Goal: Check status

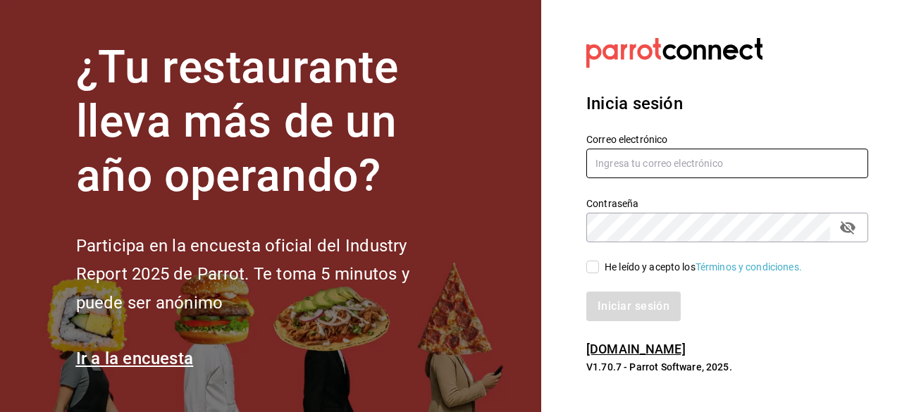
type input "[EMAIL_ADDRESS][DOMAIN_NAME]"
click at [598, 264] on input "He leído y acepto los Términos y condiciones." at bounding box center [592, 267] width 13 height 13
checkbox input "true"
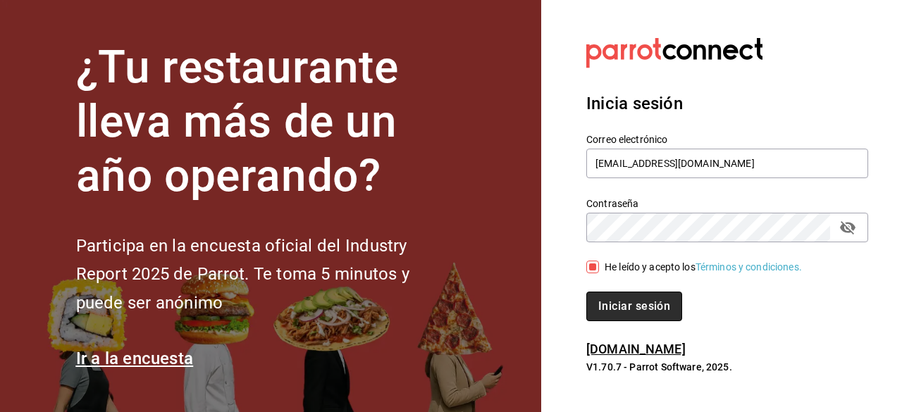
click at [606, 309] on button "Iniciar sesión" at bounding box center [634, 307] width 96 height 30
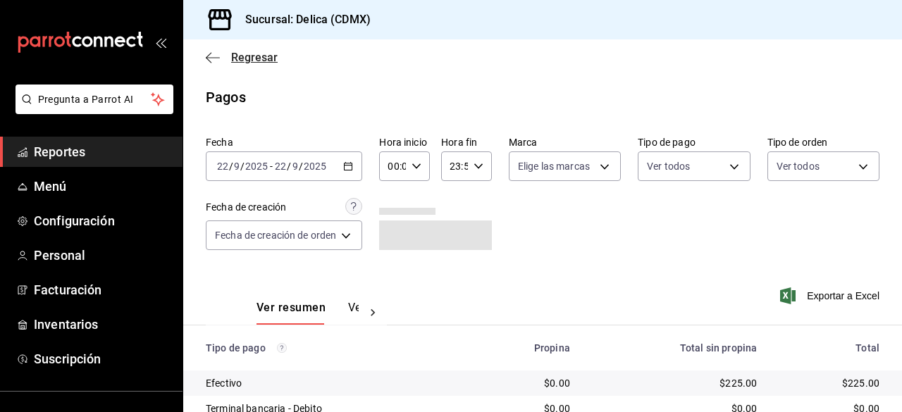
click at [234, 57] on span "Regresar" at bounding box center [254, 57] width 47 height 13
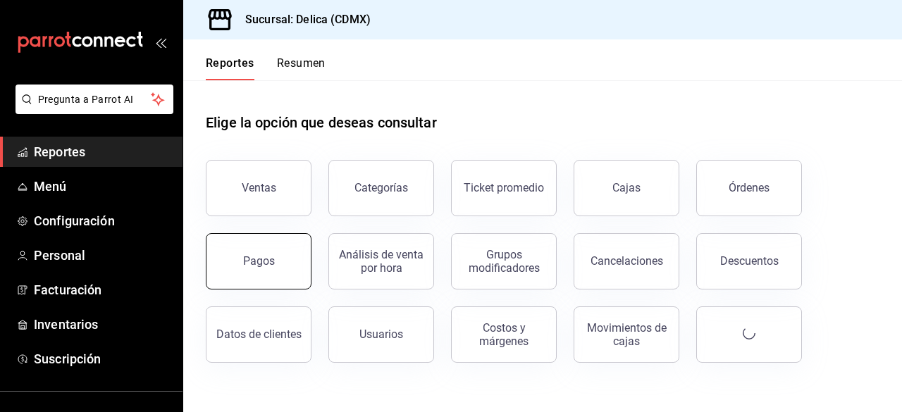
click at [307, 261] on div "Pagos" at bounding box center [250, 252] width 123 height 73
click at [249, 257] on div "Pagos" at bounding box center [259, 260] width 32 height 13
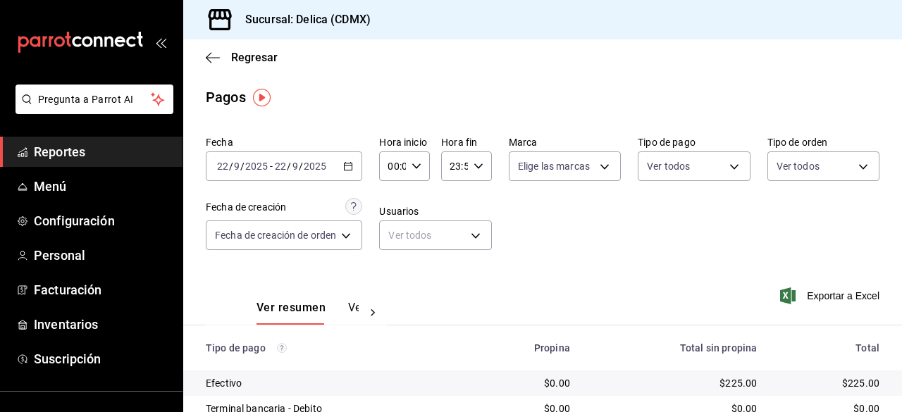
click at [345, 169] on \(Stroke\) "button" at bounding box center [348, 167] width 8 height 8
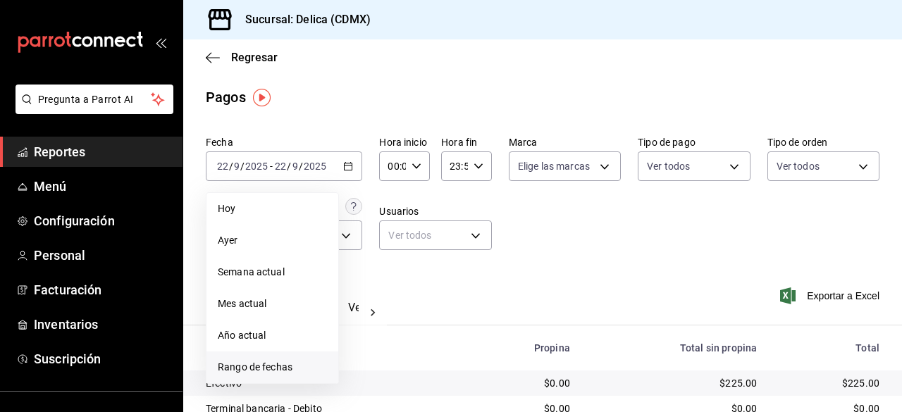
click at [299, 364] on span "Rango de fechas" at bounding box center [272, 367] width 109 height 15
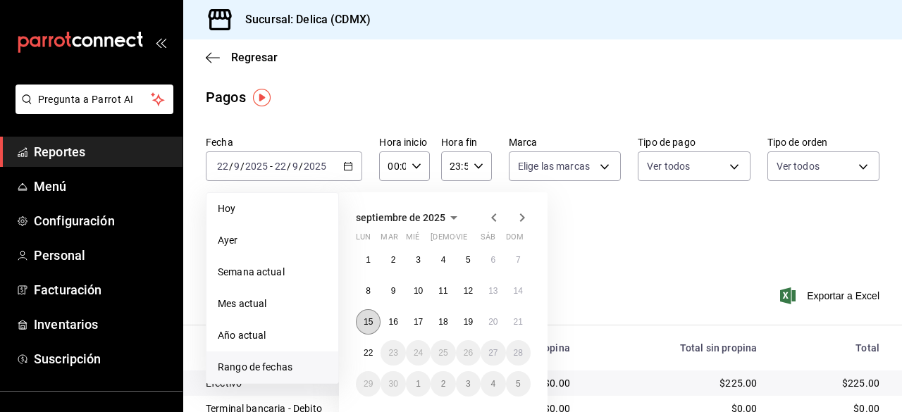
click at [366, 319] on abbr "15" at bounding box center [368, 322] width 9 height 10
click at [516, 319] on abbr "21" at bounding box center [518, 322] width 9 height 10
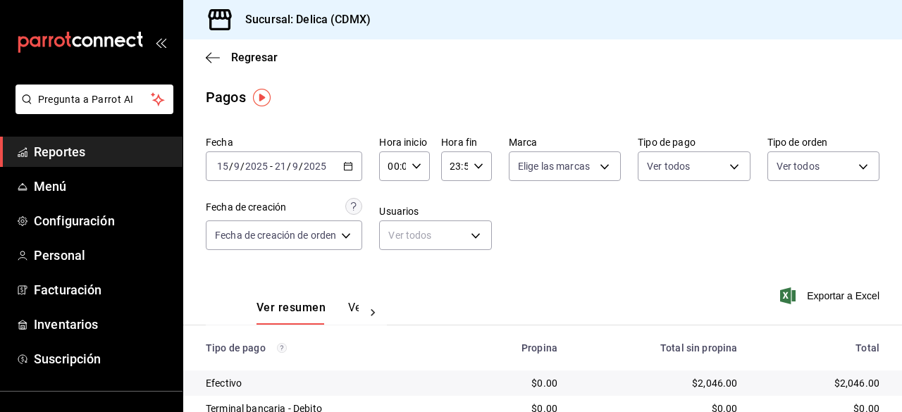
click at [522, 319] on div "Ver resumen Ver pagos Exportar a Excel" at bounding box center [542, 304] width 719 height 75
click at [617, 276] on div "Ver resumen Ver pagos Exportar a Excel" at bounding box center [542, 304] width 719 height 75
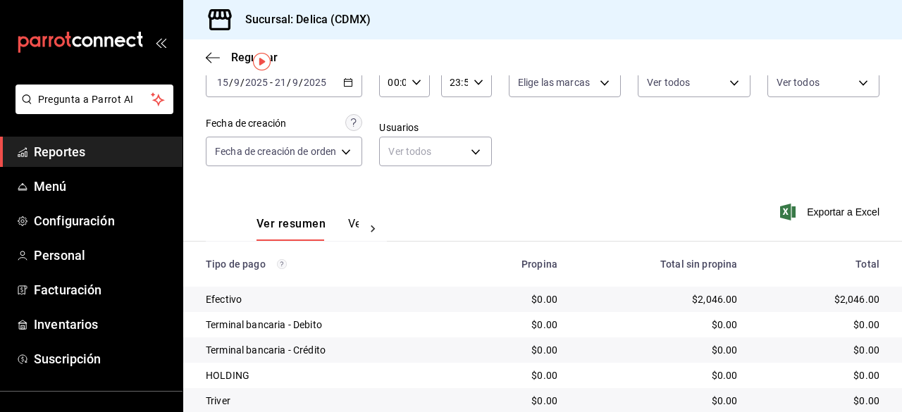
scroll to position [35, 0]
